Goal: Navigation & Orientation: Understand site structure

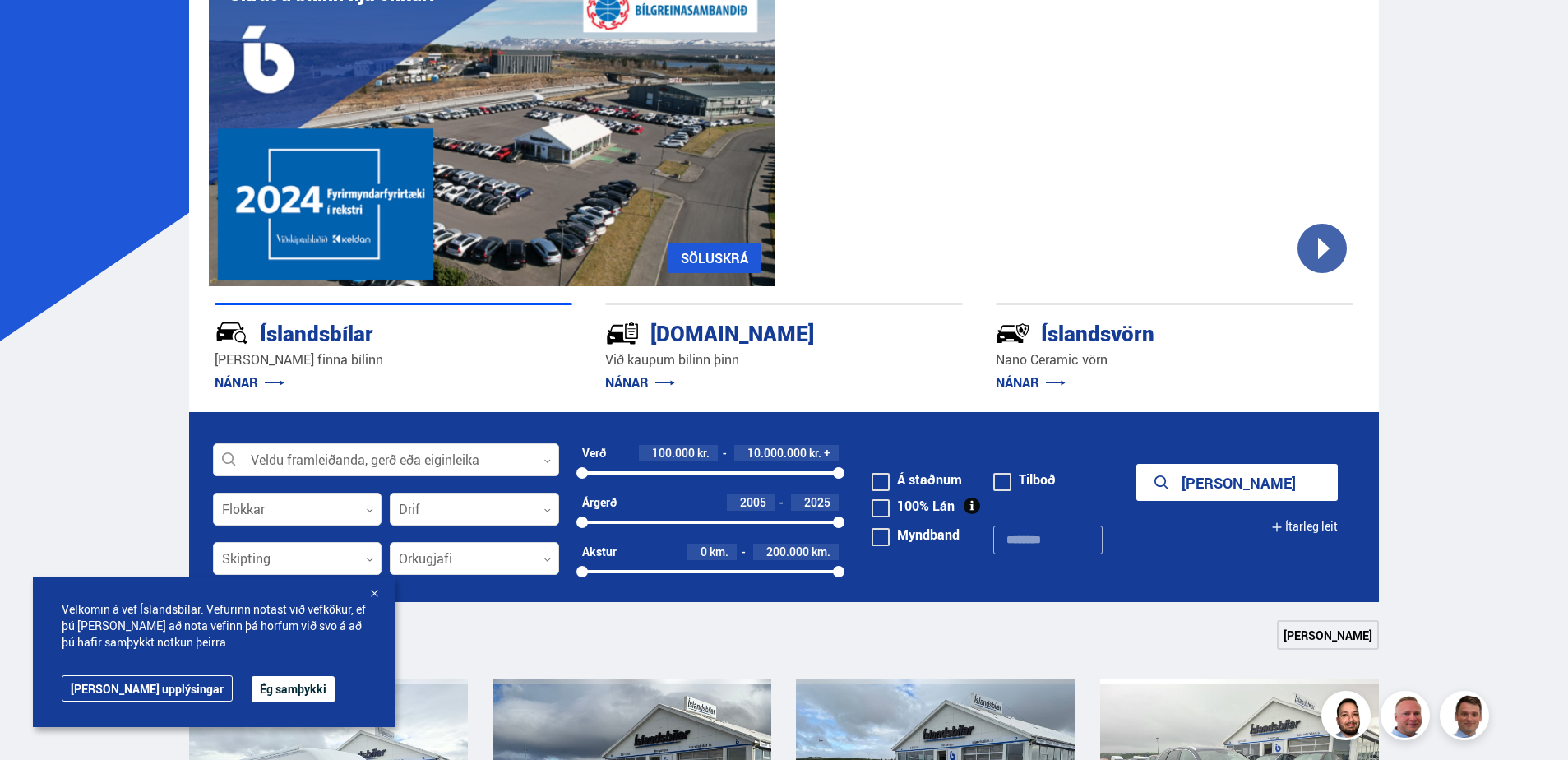
scroll to position [164, 0]
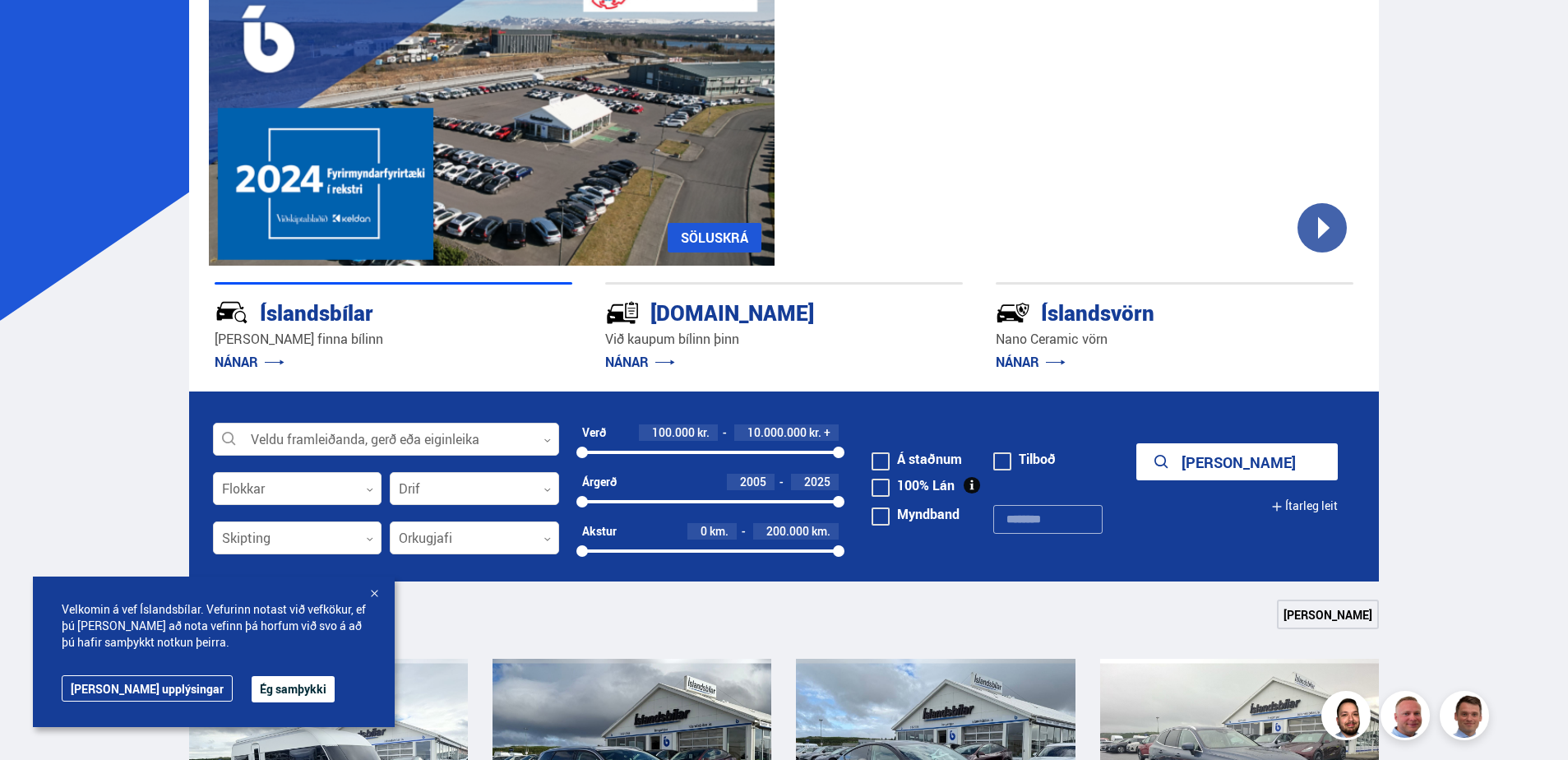
click at [251, 693] on button "Ég samþykki" at bounding box center [293, 688] width 83 height 26
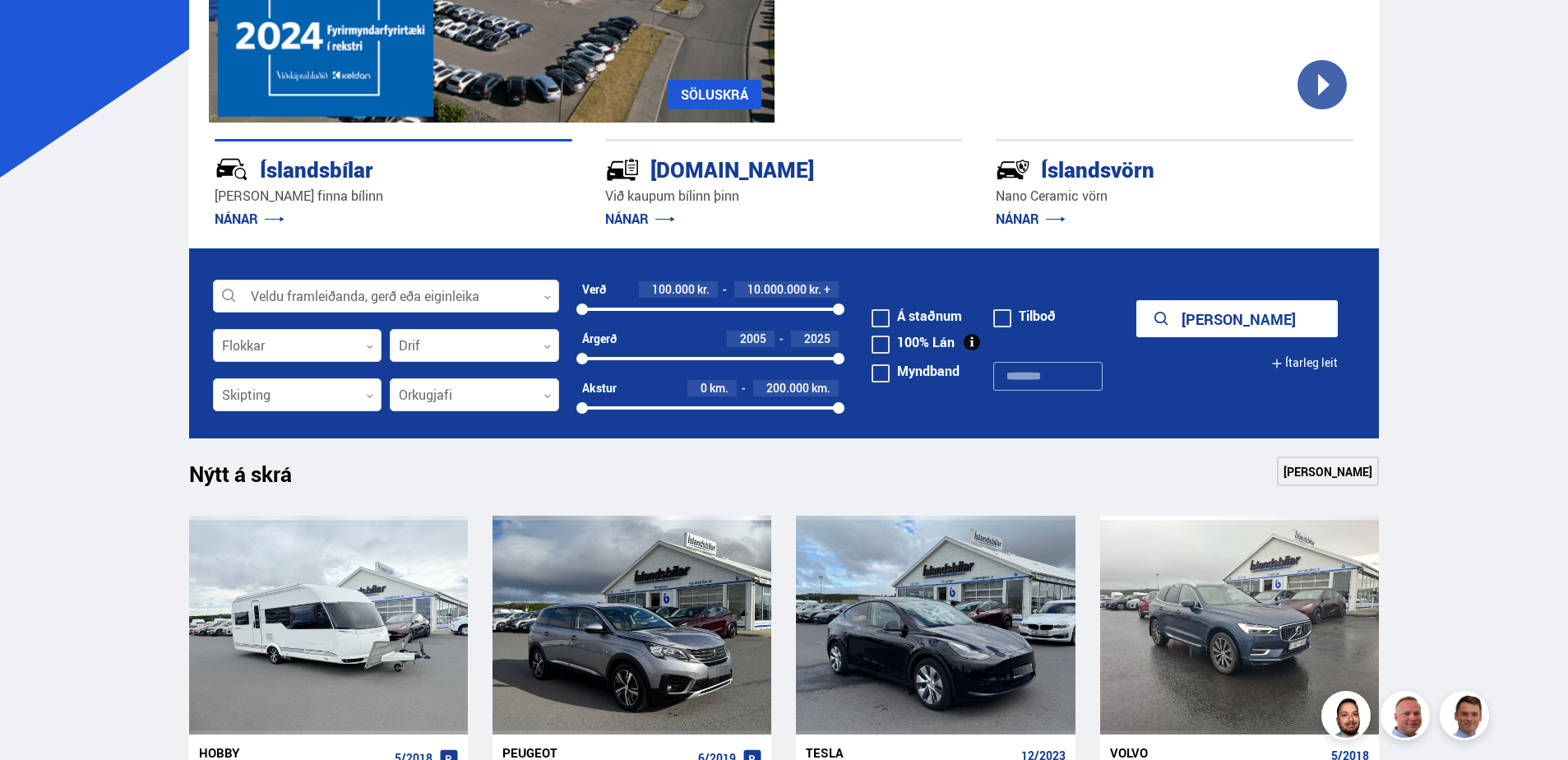
scroll to position [411, 0]
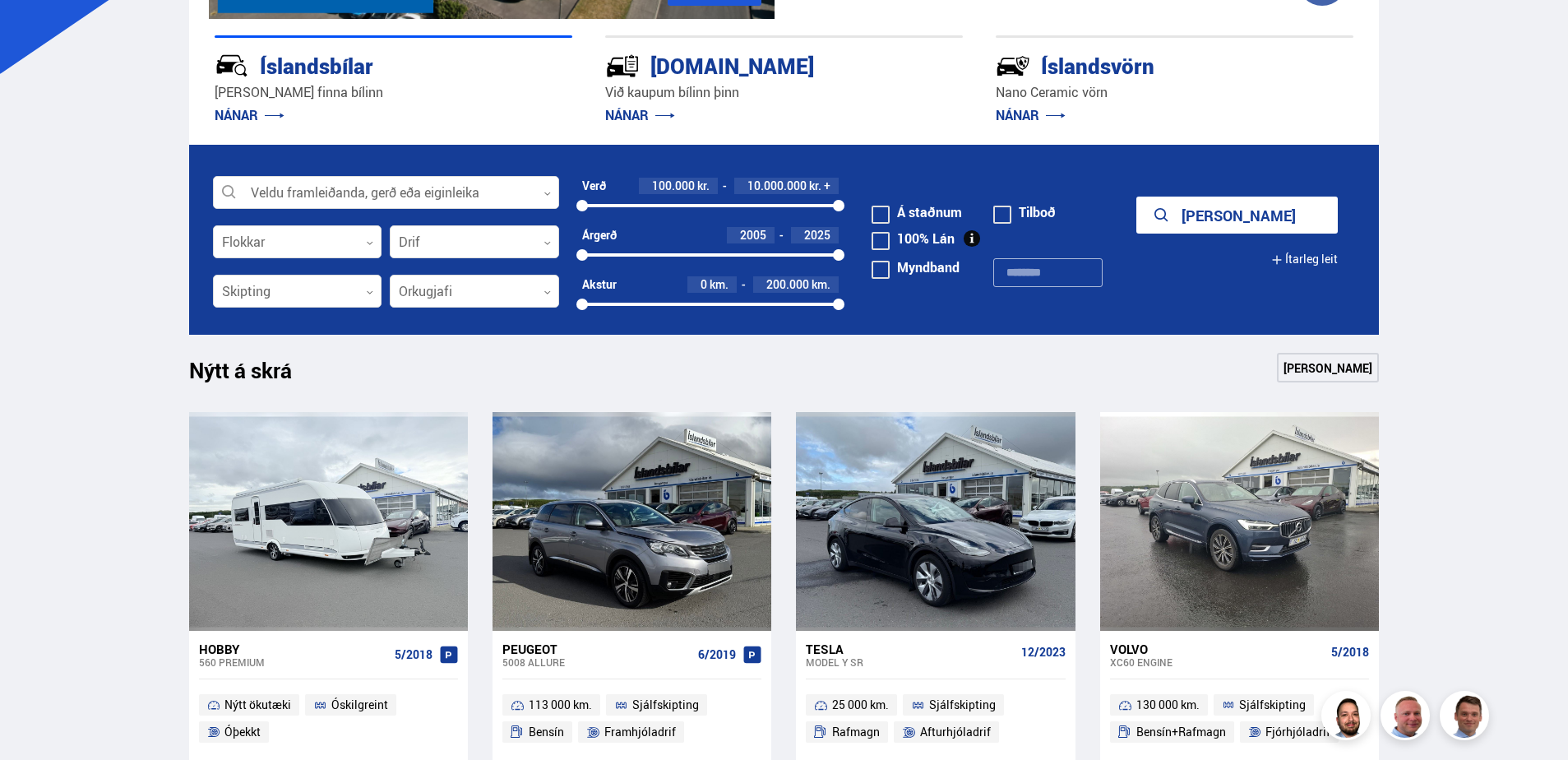
drag, startPoint x: 191, startPoint y: 374, endPoint x: 347, endPoint y: 378, distance: 156.1
click at [347, 378] on div "Nýtt á skrá Sjá meira" at bounding box center [784, 372] width 1191 height 40
drag, startPoint x: 347, startPoint y: 378, endPoint x: 473, endPoint y: 376, distance: 126.0
click at [473, 376] on div "Nýtt á skrá Sjá meira" at bounding box center [784, 372] width 1191 height 40
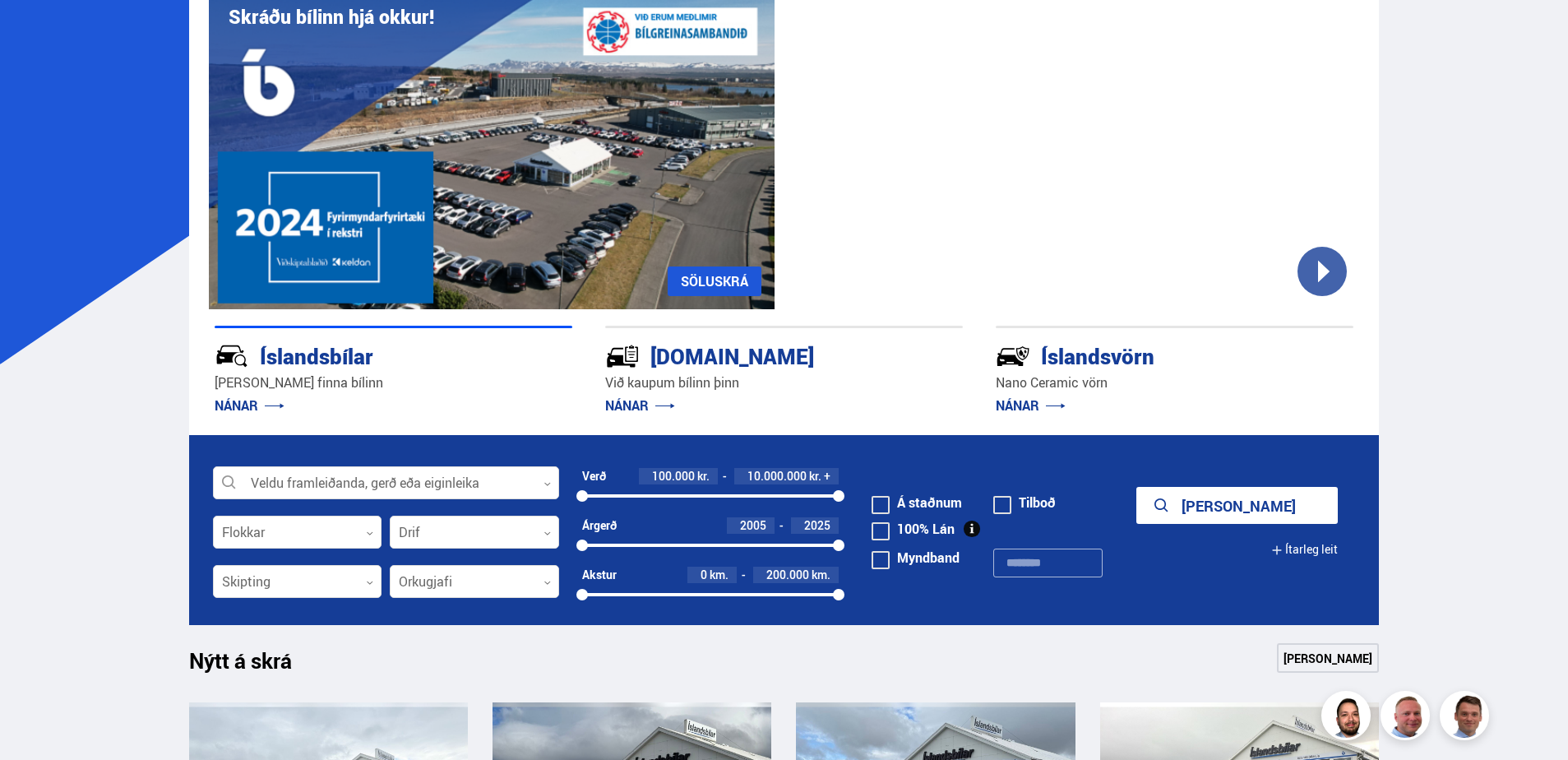
scroll to position [0, 0]
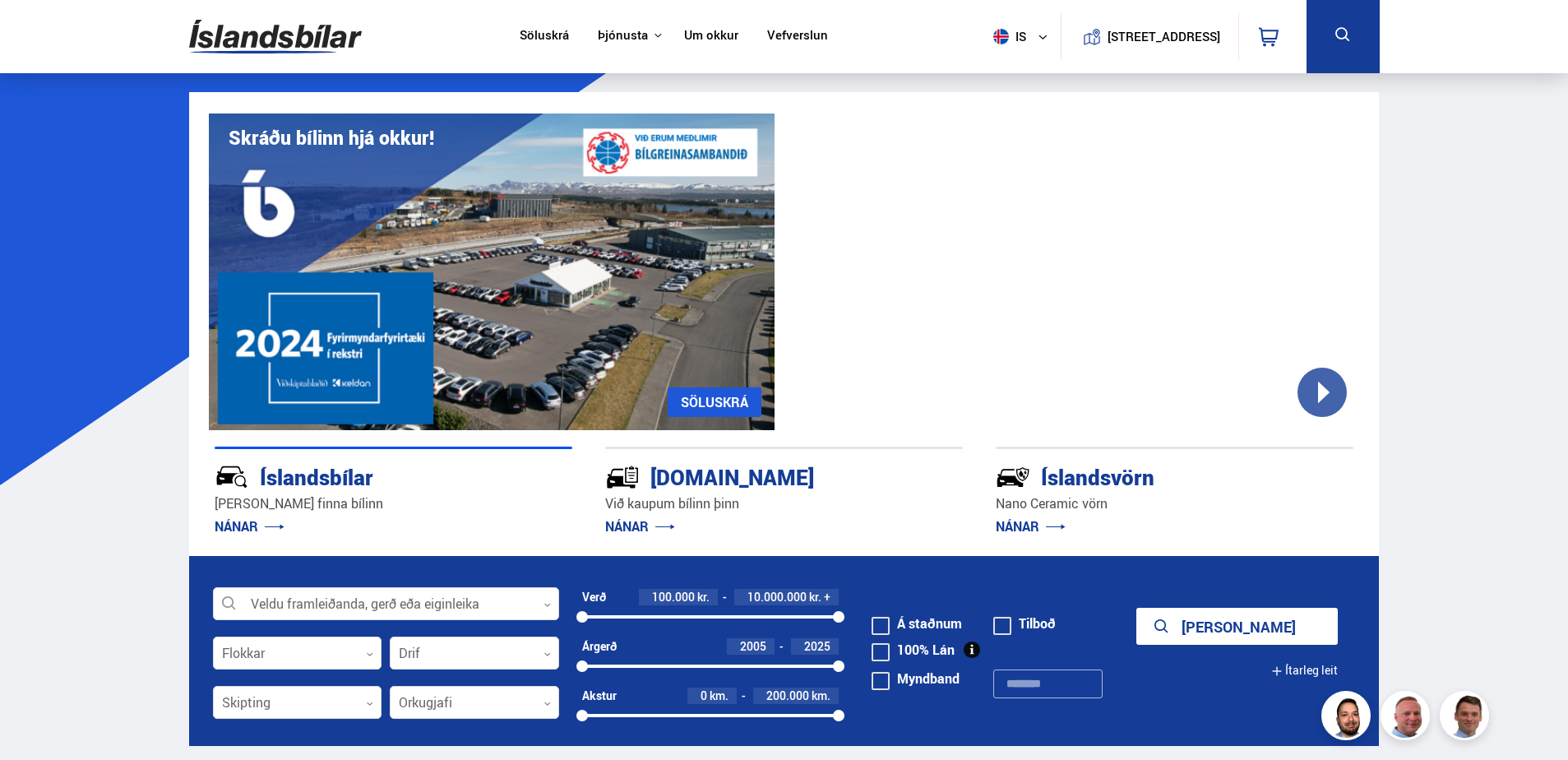
click at [710, 40] on link "Um okkur" at bounding box center [711, 37] width 54 height 17
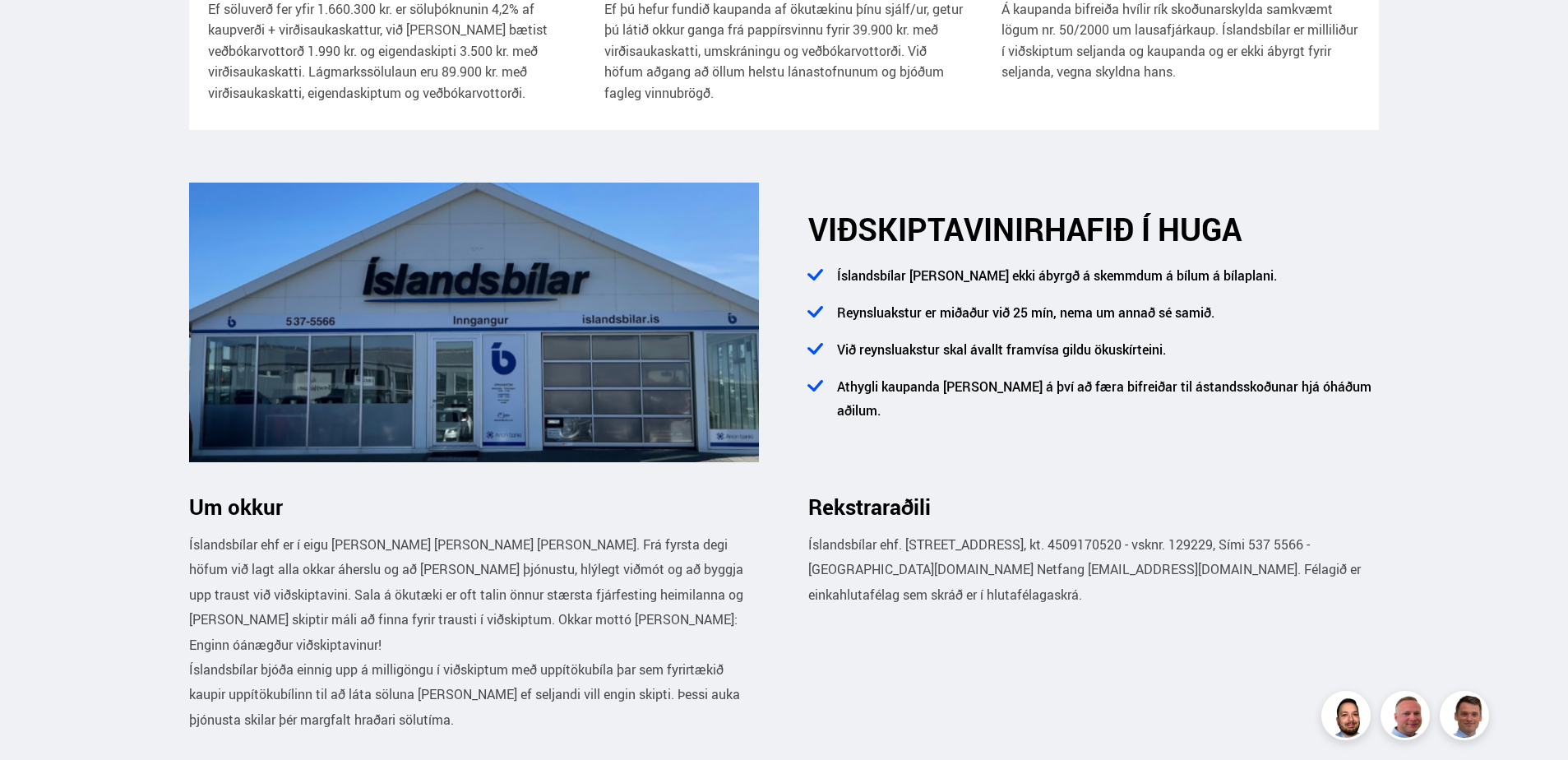
scroll to position [575, 0]
